Goal: Task Accomplishment & Management: Manage account settings

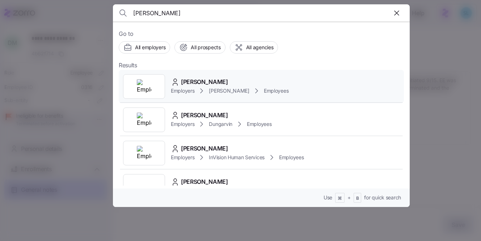
type input "[PERSON_NAME]"
click at [206, 74] on div "[PERSON_NAME] Employers [GEOGRAPHIC_DATA][PERSON_NAME] Employees" at bounding box center [261, 86] width 285 height 33
type textarea "x"
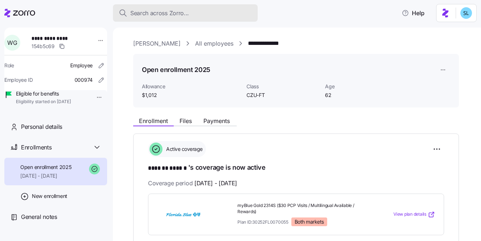
click at [188, 13] on span "Search across Zorro..." at bounding box center [159, 13] width 59 height 9
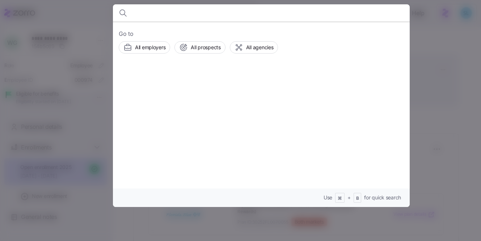
type input "i"
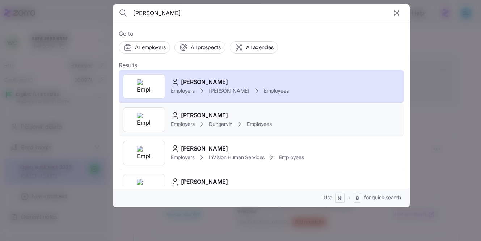
type input "[PERSON_NAME]"
click at [228, 110] on div "[PERSON_NAME] Employers Dungarvin Employees" at bounding box center [261, 119] width 285 height 33
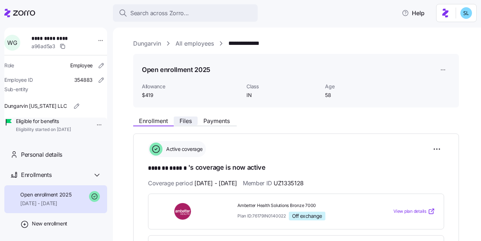
click at [181, 122] on span "Files" at bounding box center [185, 121] width 12 height 6
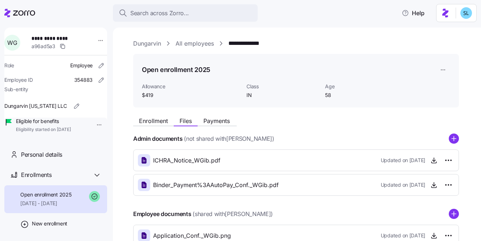
scroll to position [73, 0]
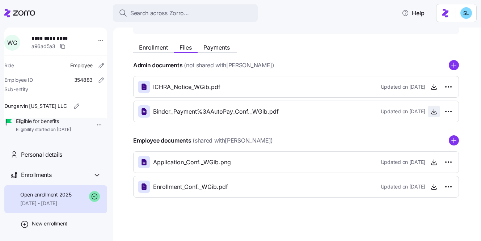
click at [430, 114] on icon "button" at bounding box center [433, 111] width 7 height 7
click at [215, 51] on button "Payments" at bounding box center [216, 47] width 38 height 9
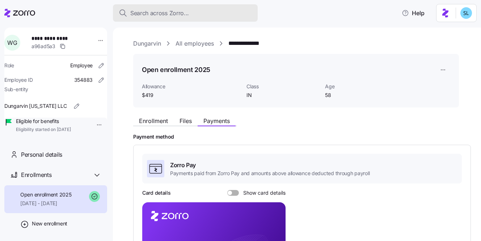
click at [193, 15] on div "Search across Zorro..." at bounding box center [185, 13] width 133 height 9
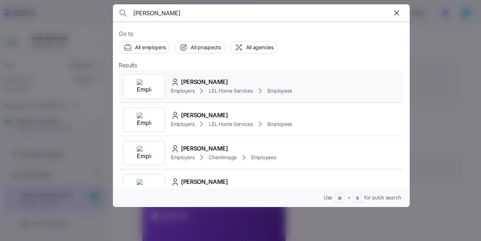
type input "[PERSON_NAME]"
click at [226, 83] on div "[PERSON_NAME]" at bounding box center [231, 81] width 121 height 9
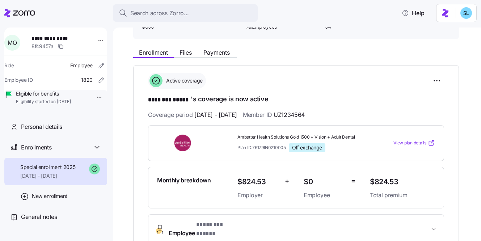
scroll to position [70, 0]
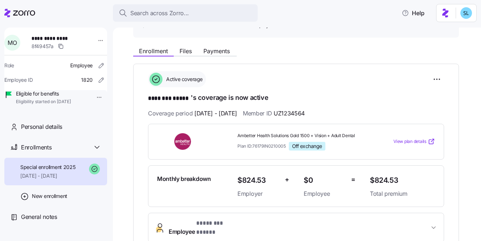
click at [214, 46] on div "Enrollment Files Payments" at bounding box center [295, 49] width 325 height 13
click at [214, 49] on span "Payments" at bounding box center [216, 51] width 26 height 6
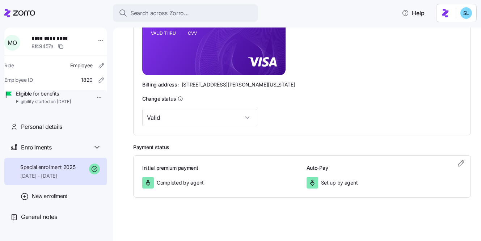
scroll to position [219, 0]
